Goal: Check status: Check status

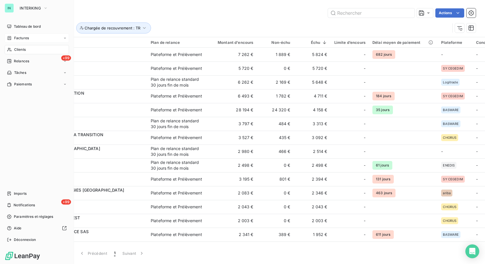
click at [20, 40] on span "Factures" at bounding box center [21, 37] width 15 height 5
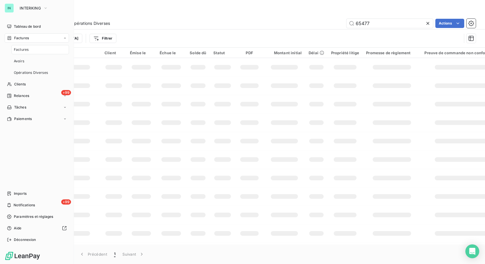
click at [23, 85] on span "Clients" at bounding box center [20, 84] width 12 height 5
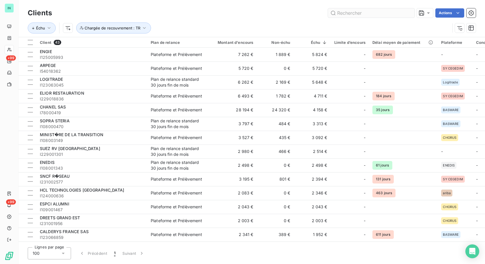
click at [368, 12] on input "text" at bounding box center [371, 12] width 87 height 9
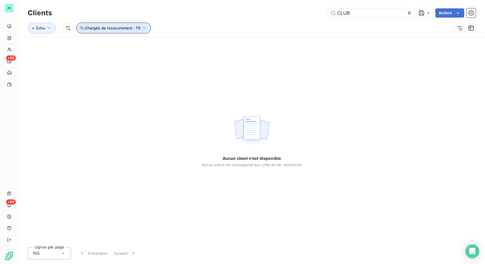
click at [144, 27] on icon "button" at bounding box center [144, 28] width 6 height 6
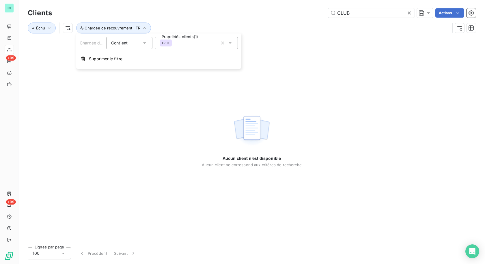
click at [107, 51] on div "Chargée de recouvrement Contient is Propriétés clients (1) TR Supprimer le filt…" at bounding box center [158, 50] width 165 height 35
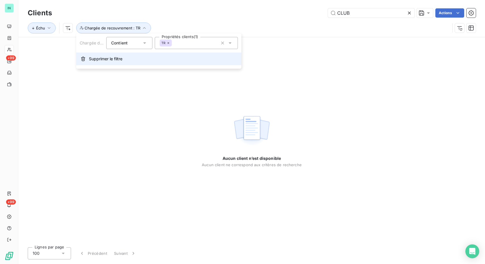
click at [108, 58] on span "Supprimer le filtre" at bounding box center [105, 59] width 33 height 6
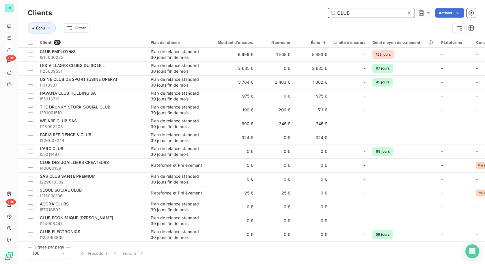
click at [363, 16] on input "CLUB" at bounding box center [371, 12] width 87 height 9
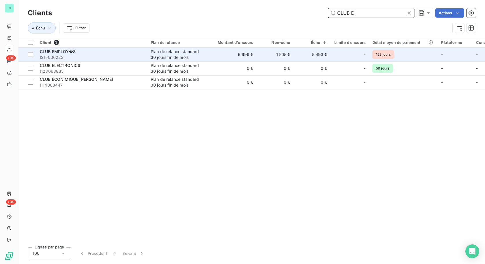
type input "CLUB E"
click at [95, 57] on span "I215006223" at bounding box center [92, 58] width 104 height 6
